Goal: Task Accomplishment & Management: Complete application form

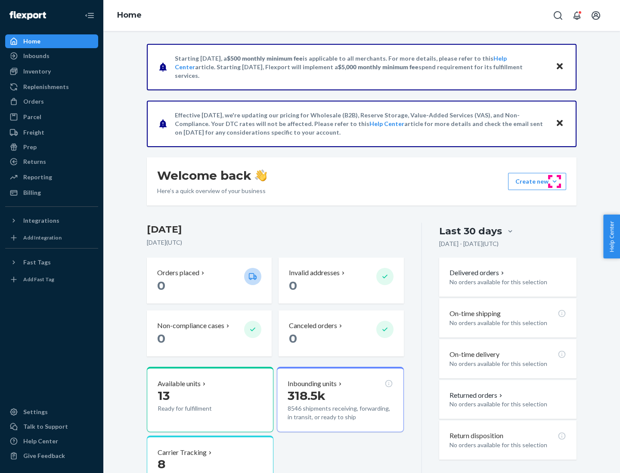
click at [554, 182] on button "Create new Create new inbound Create new order Create new product" at bounding box center [537, 181] width 58 height 17
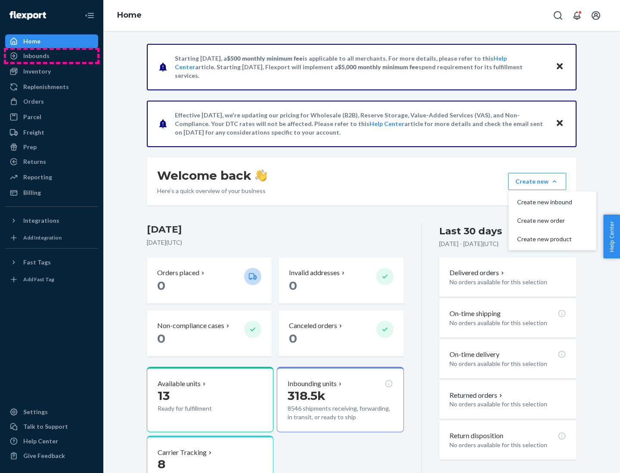
click at [52, 56] on div "Inbounds" at bounding box center [51, 56] width 91 height 12
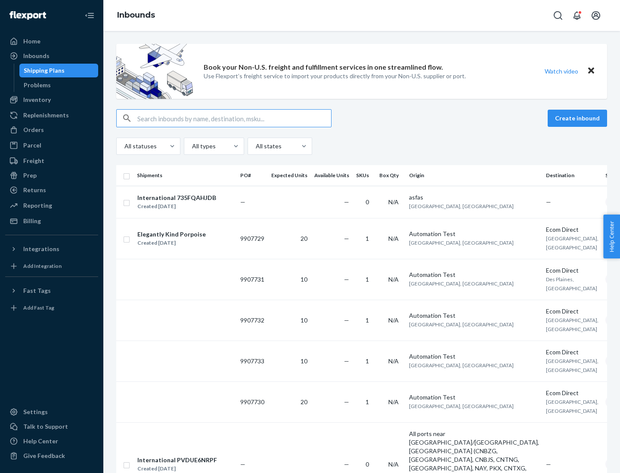
click at [579, 118] on button "Create inbound" at bounding box center [577, 118] width 59 height 17
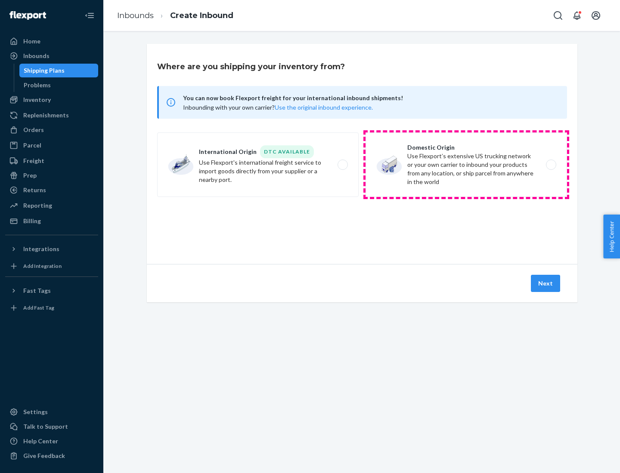
click at [466, 165] on label "Domestic Origin Use Flexport’s extensive US trucking network or your own carrie…" at bounding box center [465, 165] width 201 height 65
click at [551, 165] on input "Domestic Origin Use Flexport’s extensive US trucking network or your own carrie…" at bounding box center [554, 165] width 6 height 6
radio input "true"
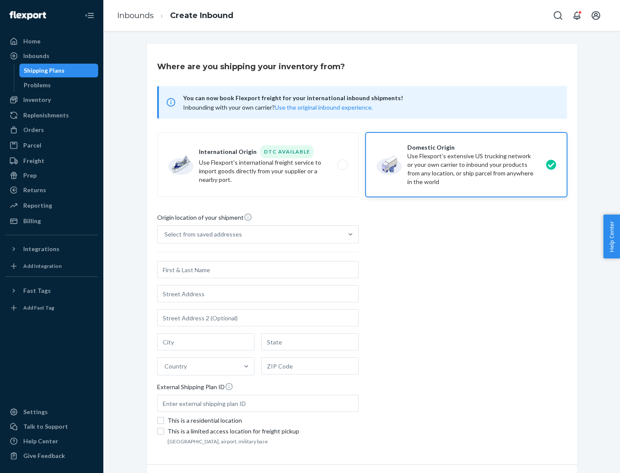
click at [201, 235] on div "Select from saved addresses" at bounding box center [202, 234] width 77 height 9
click at [165, 235] on input "Select from saved addresses" at bounding box center [164, 234] width 1 height 9
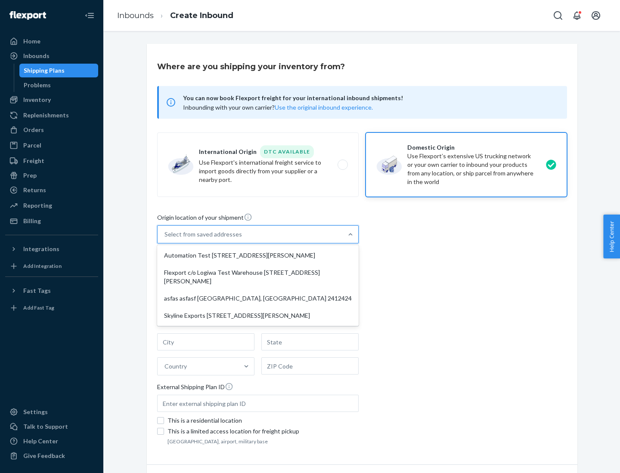
scroll to position [3, 0]
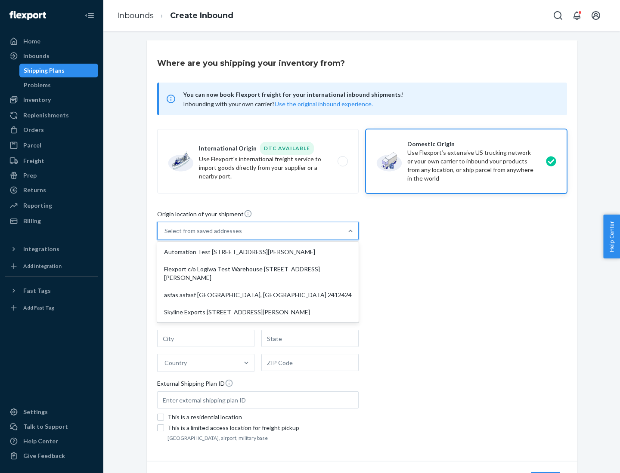
click at [258, 252] on div "Automation Test [STREET_ADDRESS][PERSON_NAME]" at bounding box center [258, 252] width 198 height 17
click at [165, 235] on input "option Automation Test [STREET_ADDRESS][PERSON_NAME] focused, 1 of 4. 4 results…" at bounding box center [164, 231] width 1 height 9
type input "Automation Test"
type input "[STREET_ADDRESS][PERSON_NAME]"
type input "9th Floor"
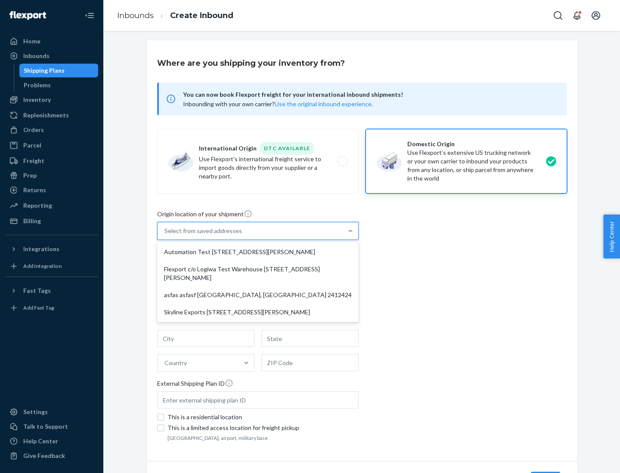
type input "[GEOGRAPHIC_DATA]"
type input "CA"
type input "94104"
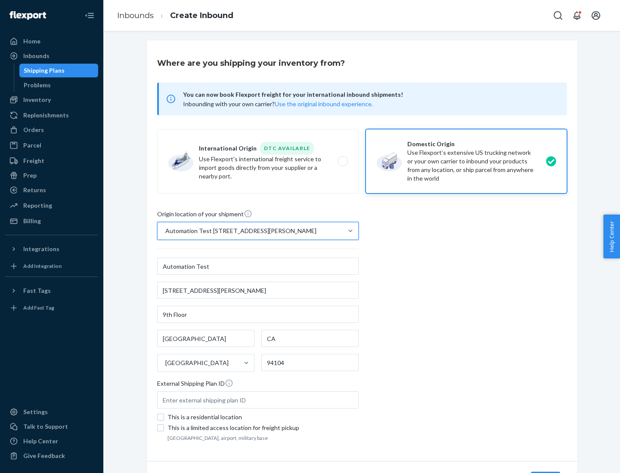
scroll to position [50, 0]
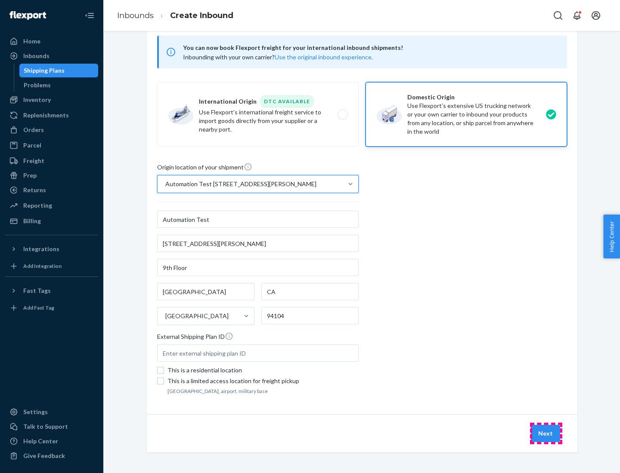
click at [546, 434] on button "Next" at bounding box center [545, 433] width 29 height 17
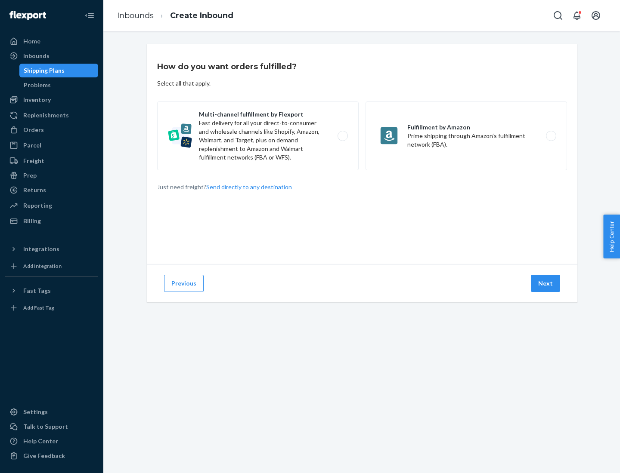
click at [258, 136] on label "Multi-channel fulfillment by Flexport Fast delivery for all your direct-to-cons…" at bounding box center [257, 136] width 201 height 69
click at [342, 136] on input "Multi-channel fulfillment by Flexport Fast delivery for all your direct-to-cons…" at bounding box center [345, 136] width 6 height 6
radio input "true"
click at [546, 284] on button "Next" at bounding box center [545, 283] width 29 height 17
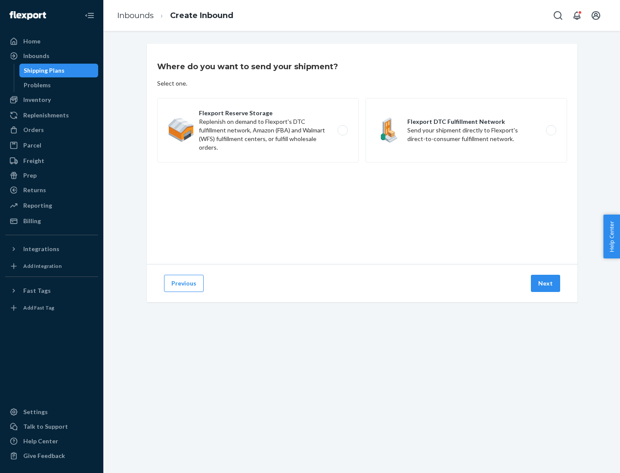
click at [466, 130] on label "Flexport DTC Fulfillment Network Send your shipment directly to Flexport's dire…" at bounding box center [465, 130] width 201 height 65
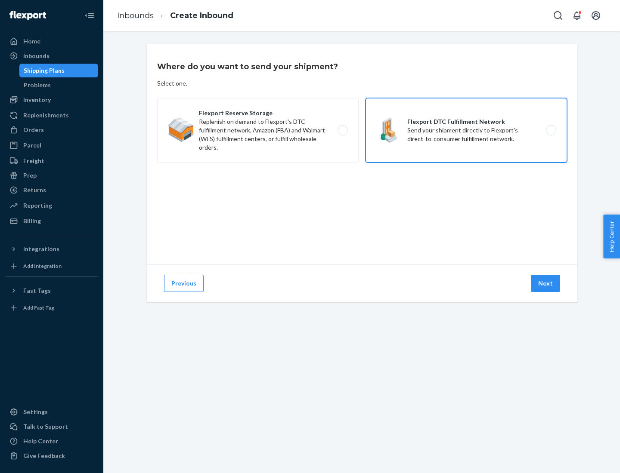
click at [551, 130] on input "Flexport DTC Fulfillment Network Send your shipment directly to Flexport's dire…" at bounding box center [554, 131] width 6 height 6
radio input "true"
click at [546, 284] on button "Next" at bounding box center [545, 283] width 29 height 17
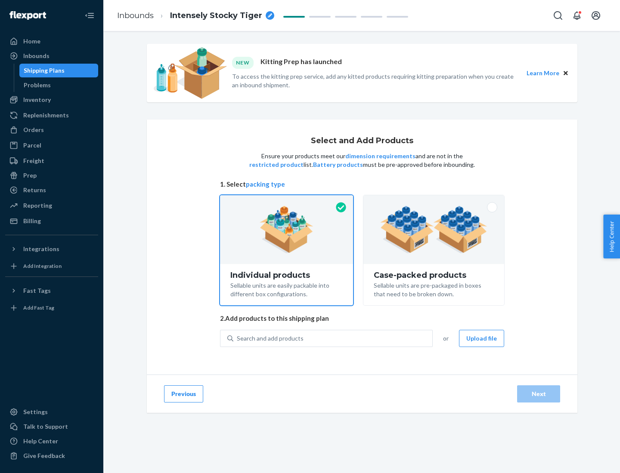
click at [434, 230] on img at bounding box center [433, 229] width 107 height 47
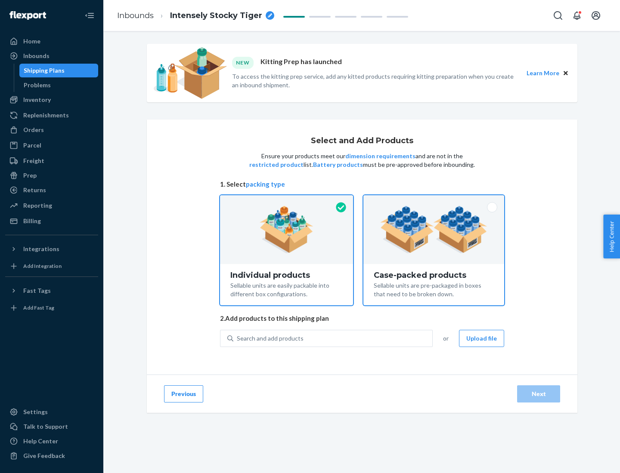
click at [434, 201] on input "Case-packed products Sellable units are pre-packaged in boxes that need to be b…" at bounding box center [434, 198] width 6 height 6
radio input "true"
radio input "false"
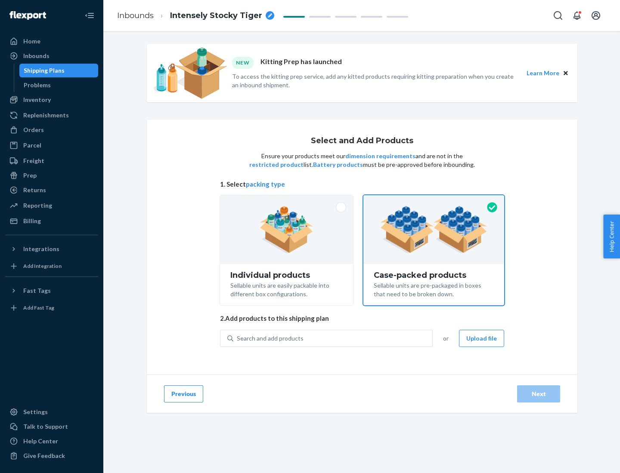
click at [333, 338] on div "Search and add products" at bounding box center [332, 338] width 199 height 15
click at [238, 338] on input "Search and add products" at bounding box center [237, 338] width 1 height 9
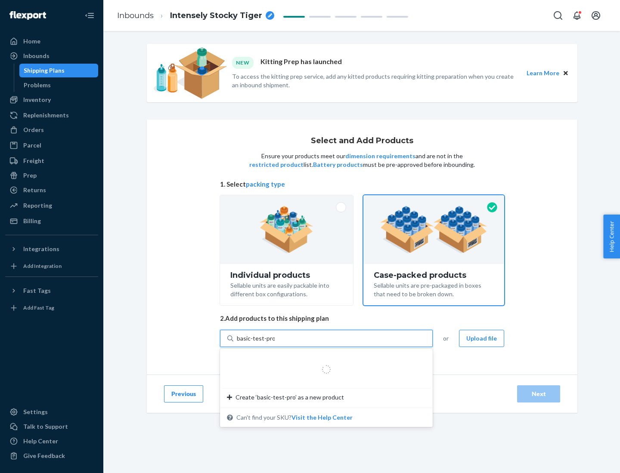
type input "basic-test-product-1"
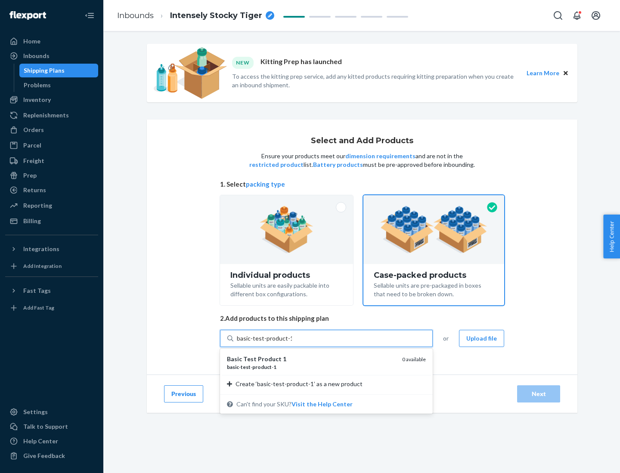
click at [311, 367] on div "basic - test - product - 1" at bounding box center [311, 367] width 168 height 7
click at [292, 343] on input "basic-test-product-1" at bounding box center [264, 338] width 55 height 9
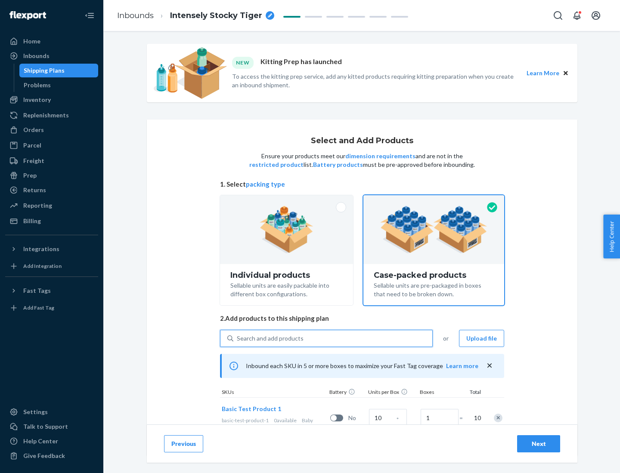
scroll to position [31, 0]
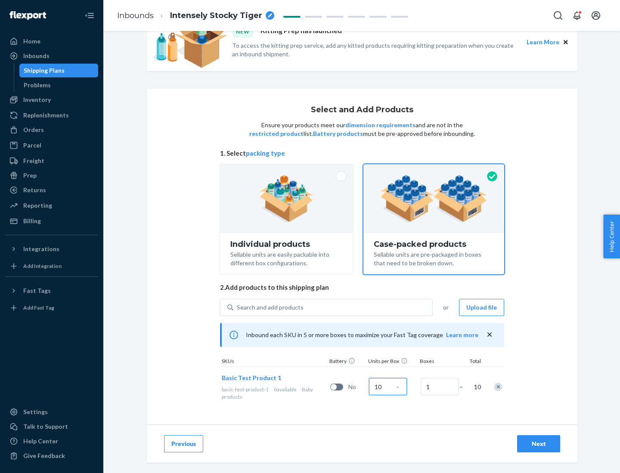
type input "10"
type input "7"
click at [538, 444] on div "Next" at bounding box center [538, 444] width 28 height 9
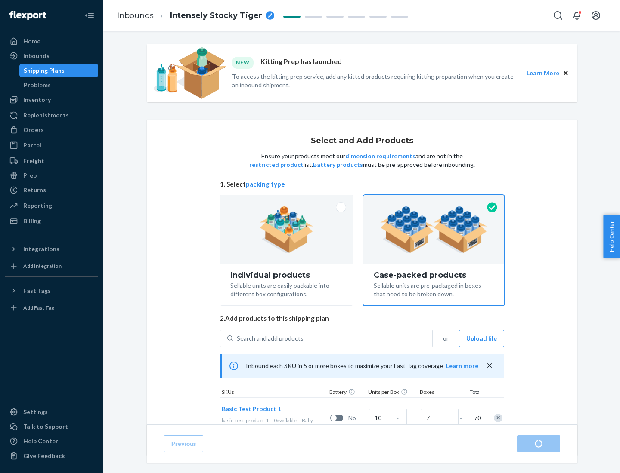
radio input "true"
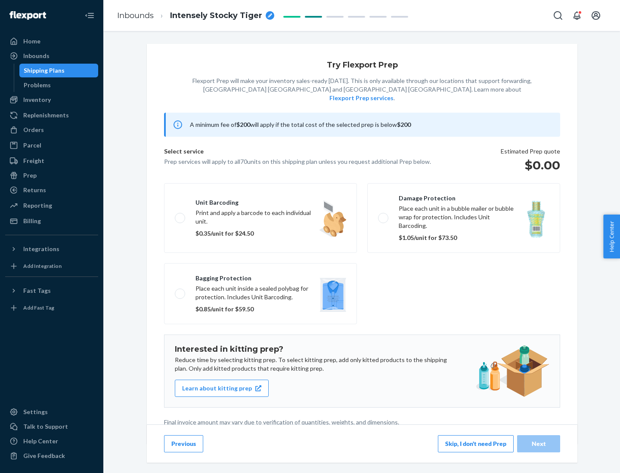
scroll to position [2, 0]
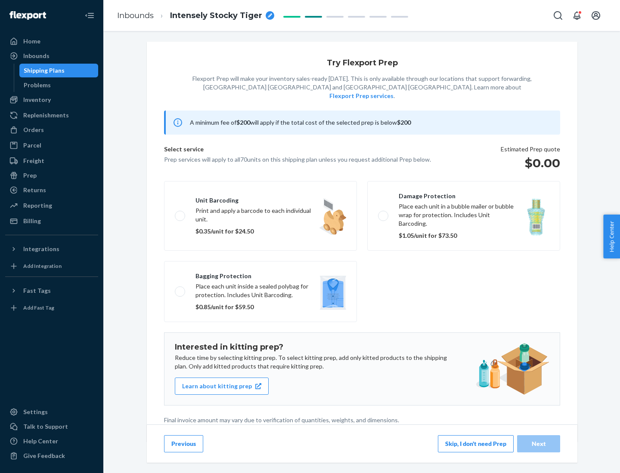
click at [260, 274] on label "Bagging protection Place each unit inside a sealed polybag for protection. Incl…" at bounding box center [260, 291] width 193 height 61
click at [180, 289] on input "Bagging protection Place each unit inside a sealed polybag for protection. Incl…" at bounding box center [178, 292] width 6 height 6
checkbox input "true"
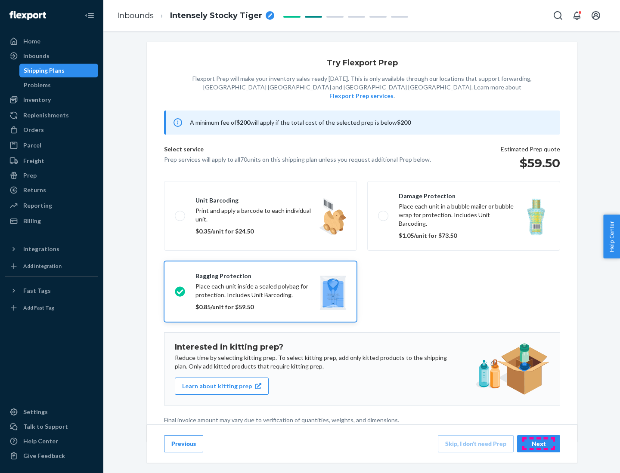
click at [538, 444] on div "Next" at bounding box center [538, 444] width 28 height 9
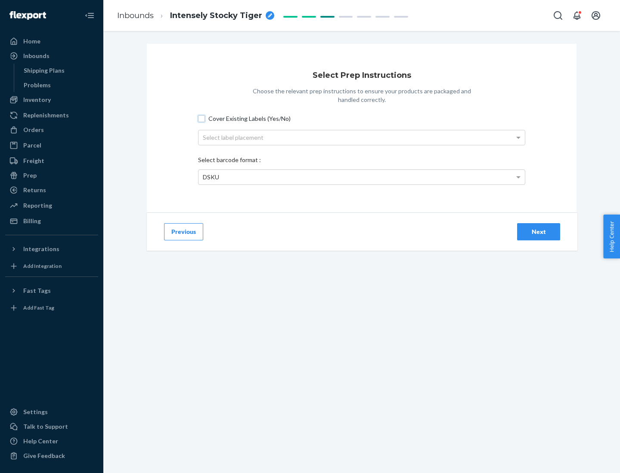
click at [201, 118] on input "Cover Existing Labels (Yes/No)" at bounding box center [201, 118] width 7 height 7
checkbox input "true"
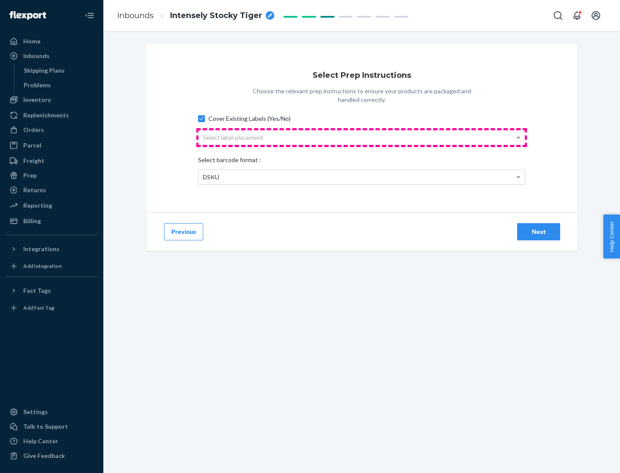
click at [362, 137] on div "Select label placement" at bounding box center [361, 137] width 326 height 15
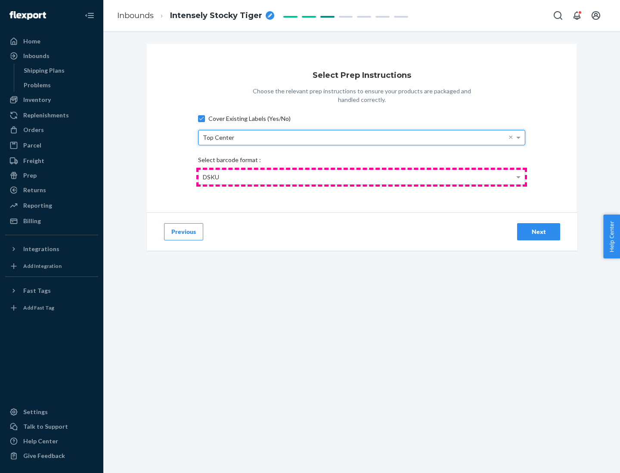
click at [362, 177] on div "DSKU" at bounding box center [361, 177] width 326 height 15
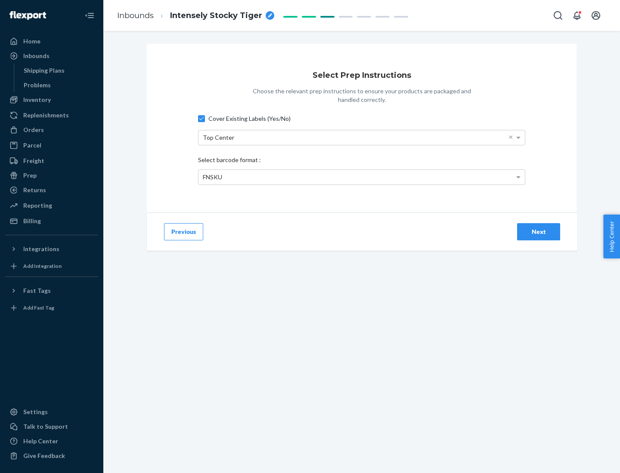
click at [538, 232] on div "Next" at bounding box center [538, 232] width 28 height 9
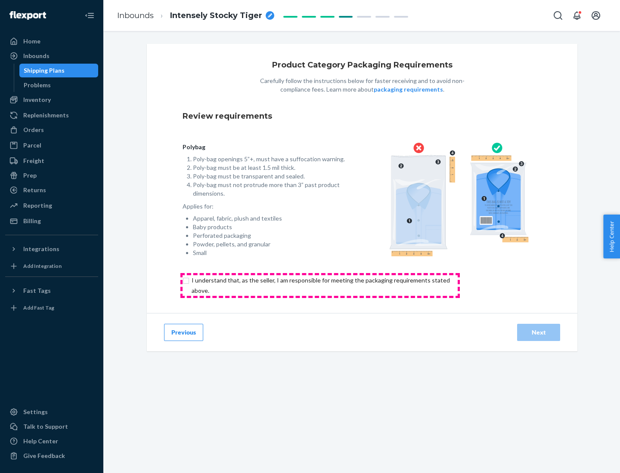
click at [320, 285] on input "checkbox" at bounding box center [326, 285] width 286 height 21
checkbox input "true"
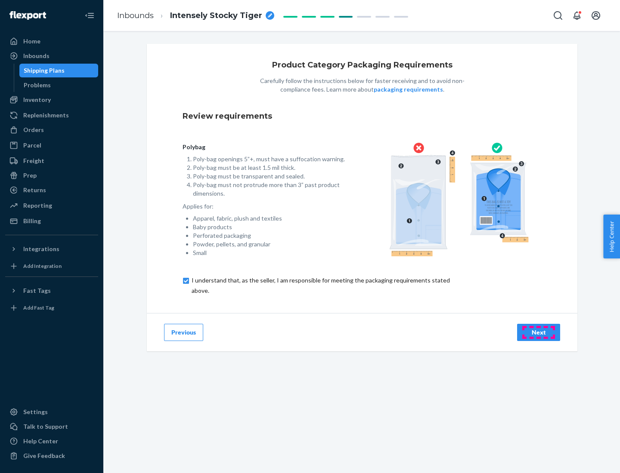
click at [538, 332] on div "Next" at bounding box center [538, 332] width 28 height 9
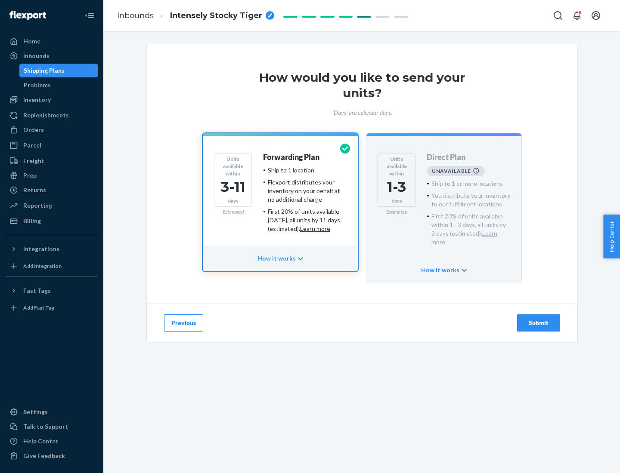
click at [292, 157] on h4 "Forwarding Plan" at bounding box center [291, 157] width 56 height 9
click at [538, 319] on div "Submit" at bounding box center [538, 323] width 28 height 9
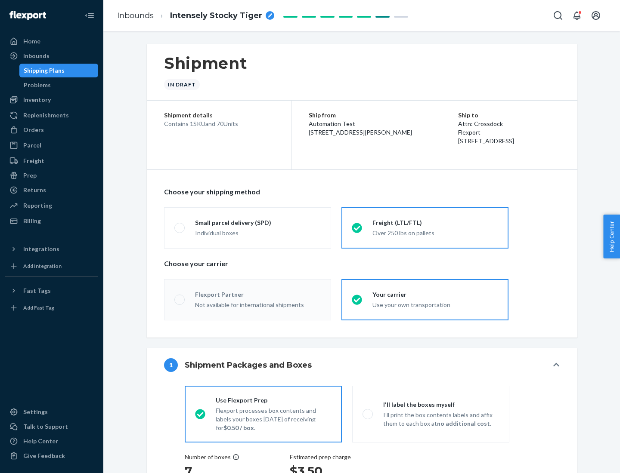
radio input "true"
radio input "false"
radio input "true"
radio input "false"
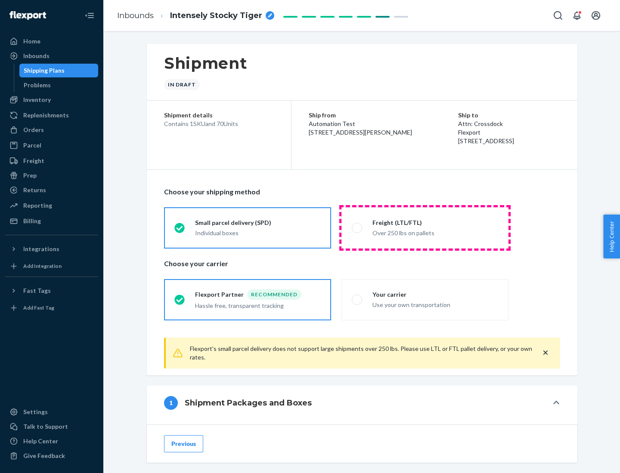
click at [425, 228] on div "Over 250 lbs on pallets" at bounding box center [435, 232] width 126 height 10
click at [357, 228] on input "Freight (LTL/FTL) Over 250 lbs on pallets" at bounding box center [355, 228] width 6 height 6
radio input "true"
radio input "false"
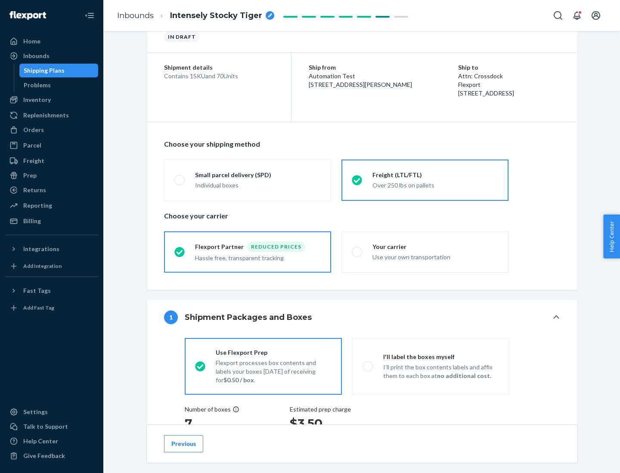
click at [425, 252] on div "Use your own transportation" at bounding box center [435, 256] width 126 height 10
click at [357, 252] on input "Your carrier Use your own transportation" at bounding box center [355, 252] width 6 height 6
radio input "true"
radio input "false"
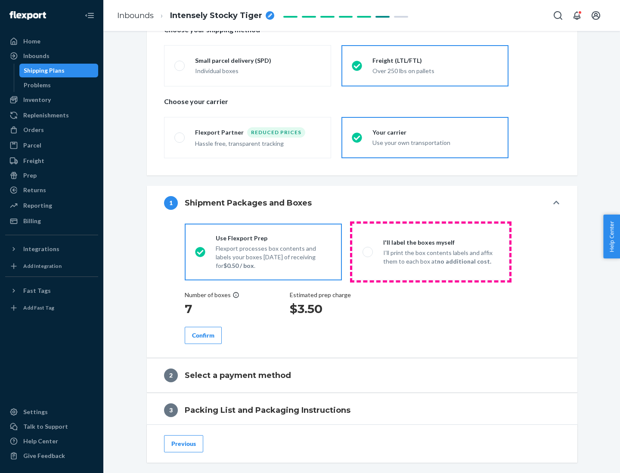
click at [430, 252] on p "I’ll print the box contents labels and affix them to each box at no additional …" at bounding box center [441, 257] width 116 height 17
click at [368, 252] on input "I'll label the boxes myself I’ll print the box contents labels and affix them t…" at bounding box center [365, 252] width 6 height 6
radio input "true"
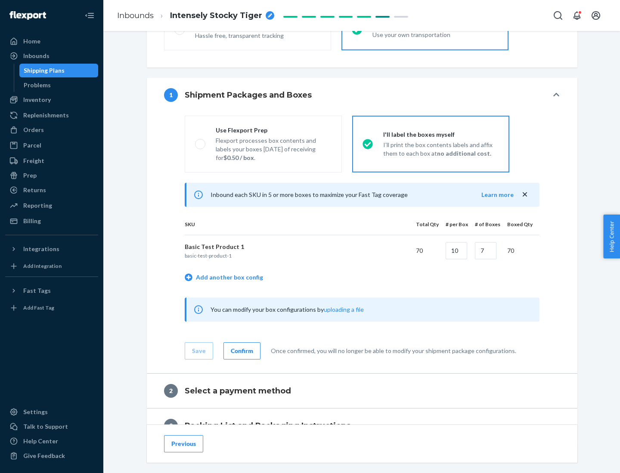
scroll to position [149, 0]
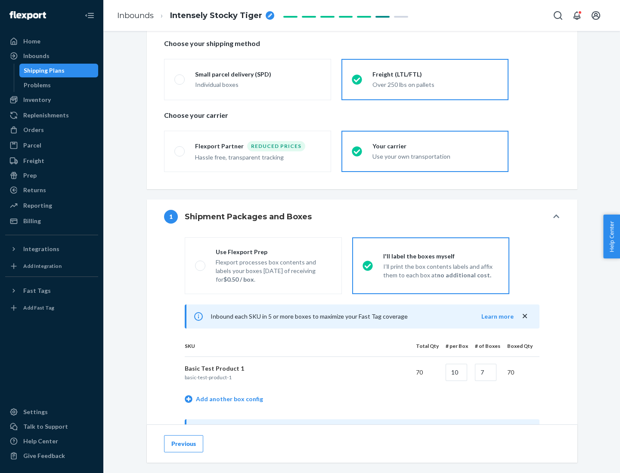
click at [273, 252] on div "Use Flexport Prep" at bounding box center [274, 252] width 116 height 9
click at [201, 263] on input "Use Flexport Prep Flexport processes box contents and labels your boxes [DATE] …" at bounding box center [198, 266] width 6 height 6
radio input "true"
radio input "false"
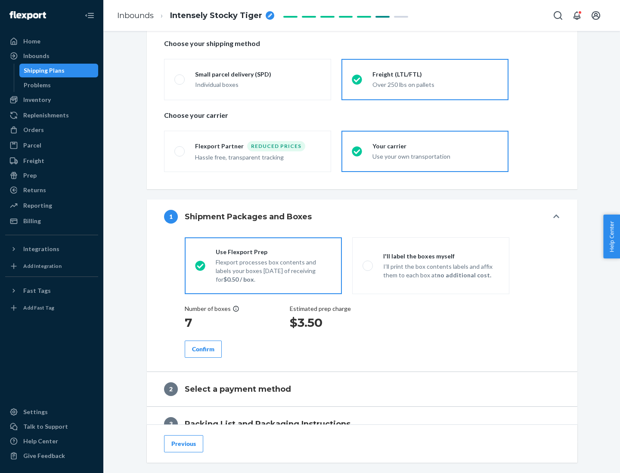
scroll to position [246, 0]
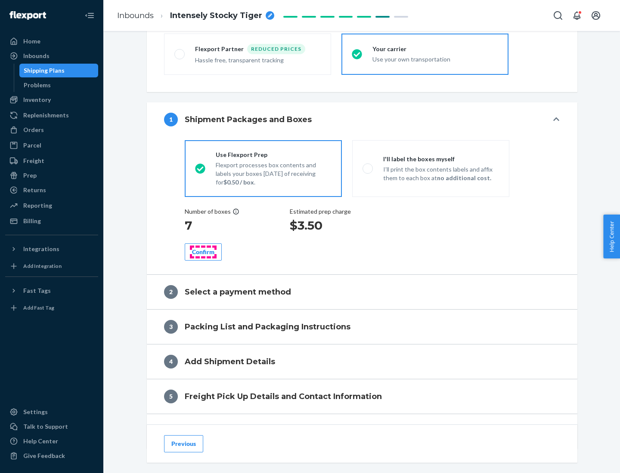
click at [203, 252] on div "Confirm" at bounding box center [203, 252] width 22 height 9
radio input "false"
